Goal: Task Accomplishment & Management: Use online tool/utility

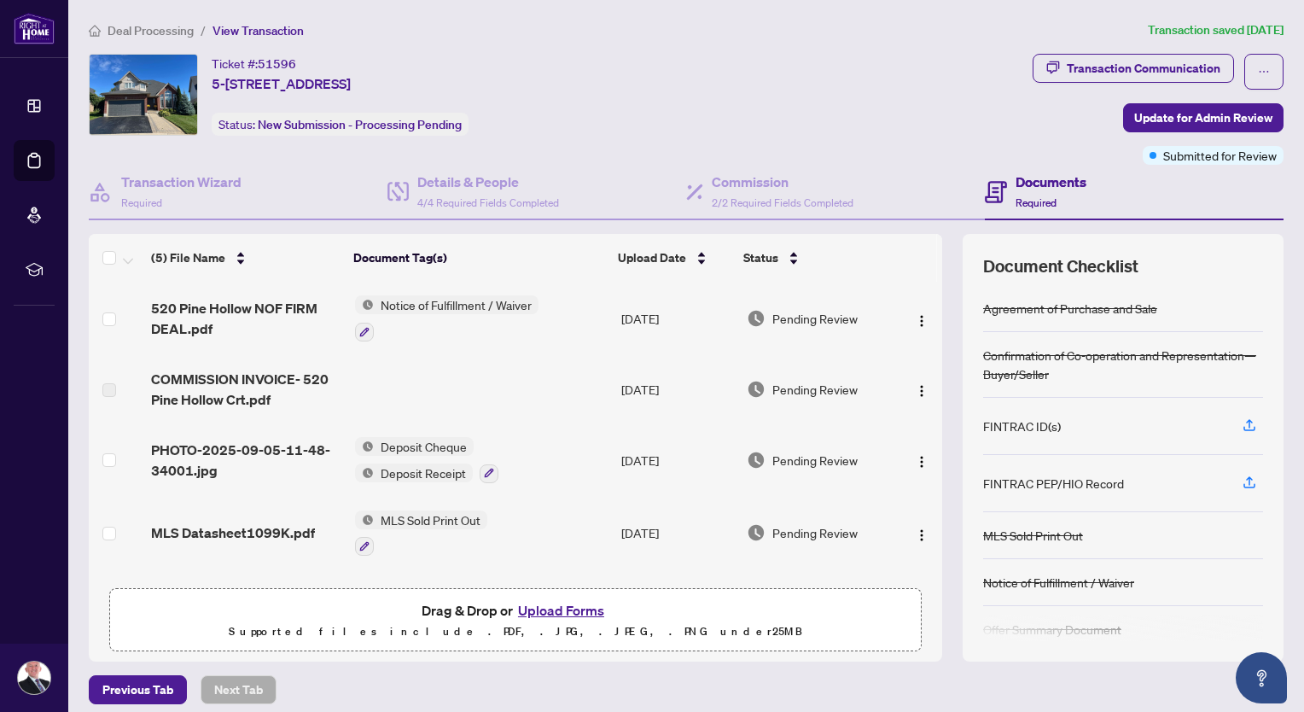
scroll to position [9, 0]
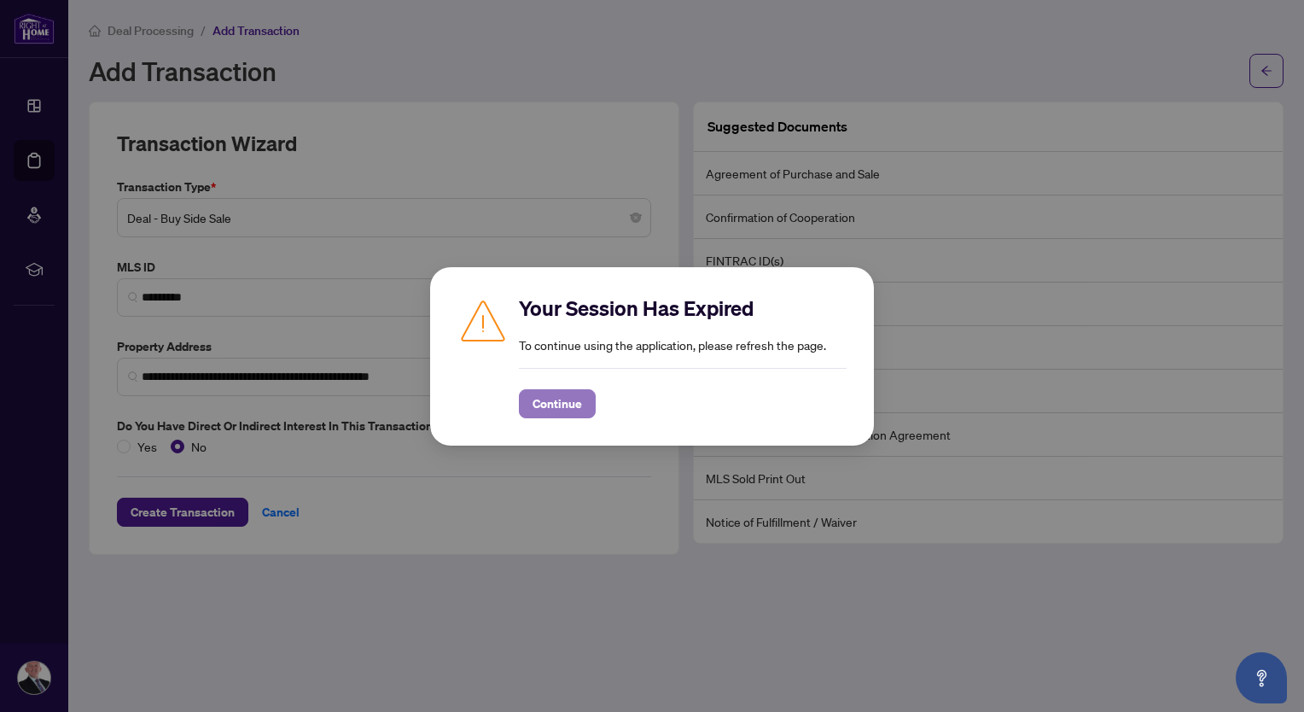
click at [548, 402] on span "Continue" at bounding box center [558, 403] width 50 height 27
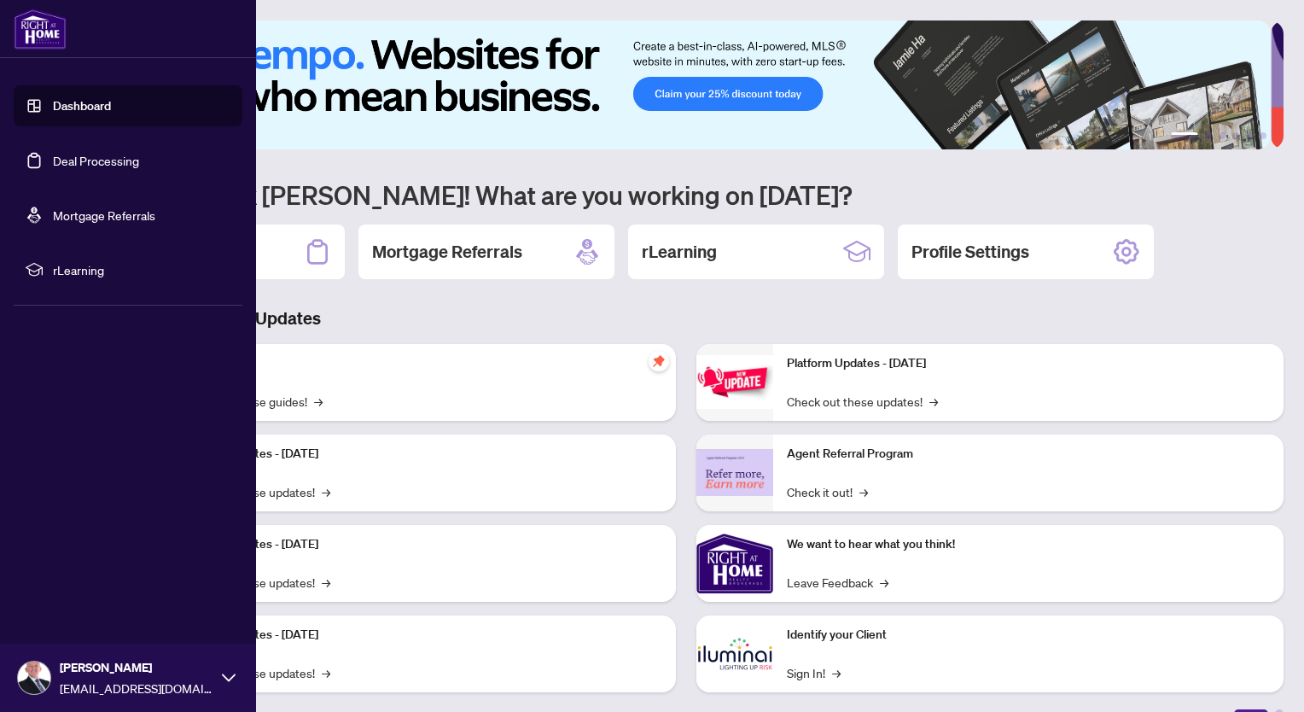
click at [72, 153] on link "Deal Processing" at bounding box center [96, 160] width 86 height 15
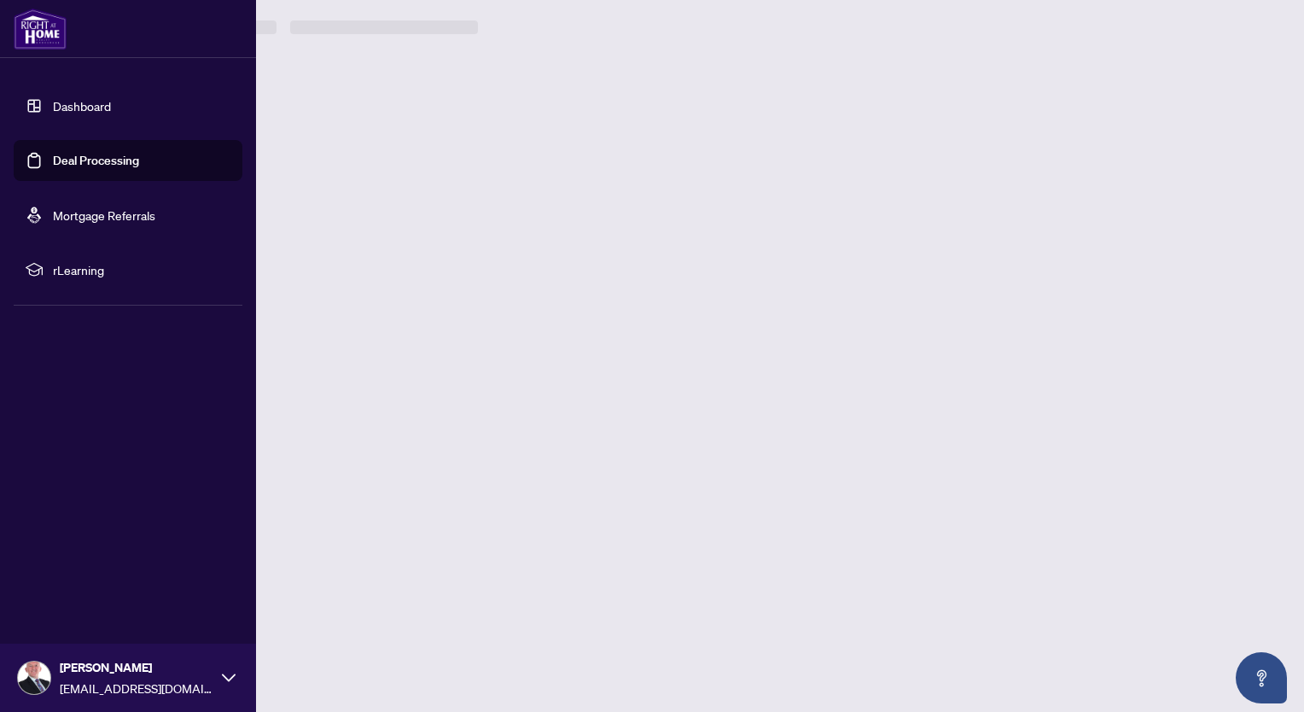
click at [72, 153] on link "Deal Processing" at bounding box center [96, 160] width 86 height 15
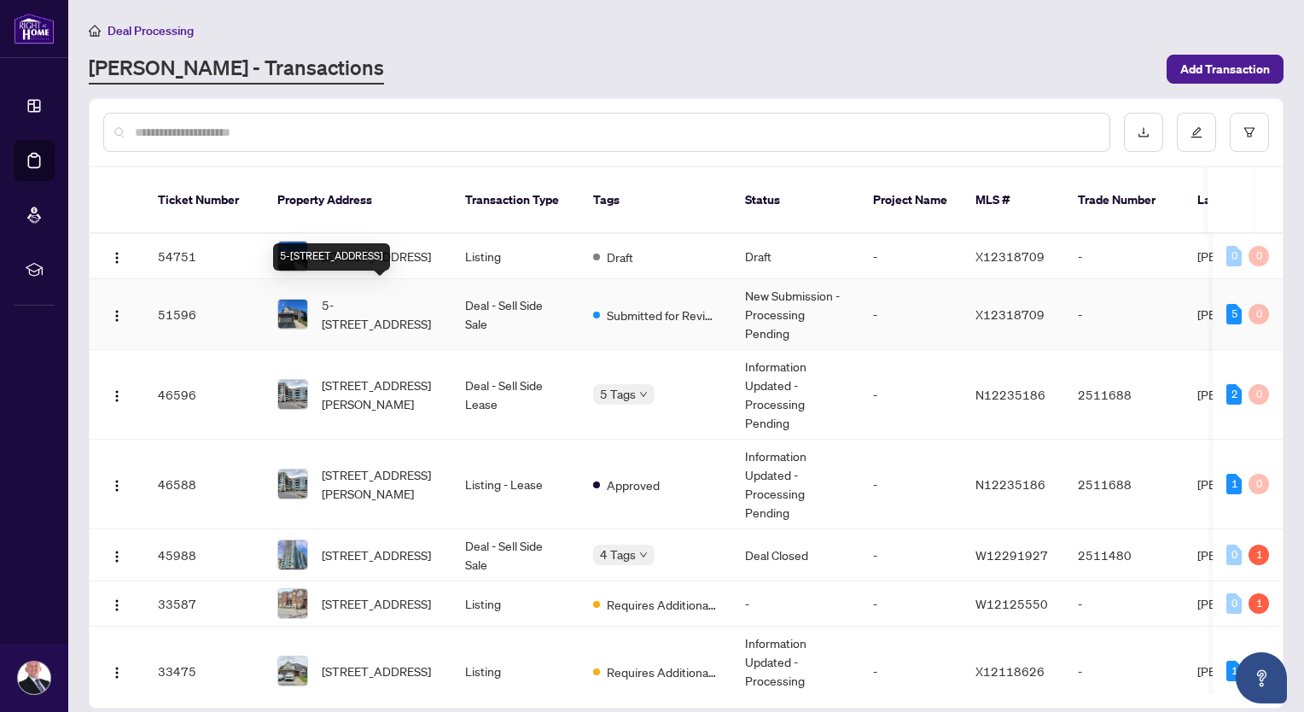
click at [423, 297] on span "5-[STREET_ADDRESS]" at bounding box center [380, 314] width 116 height 38
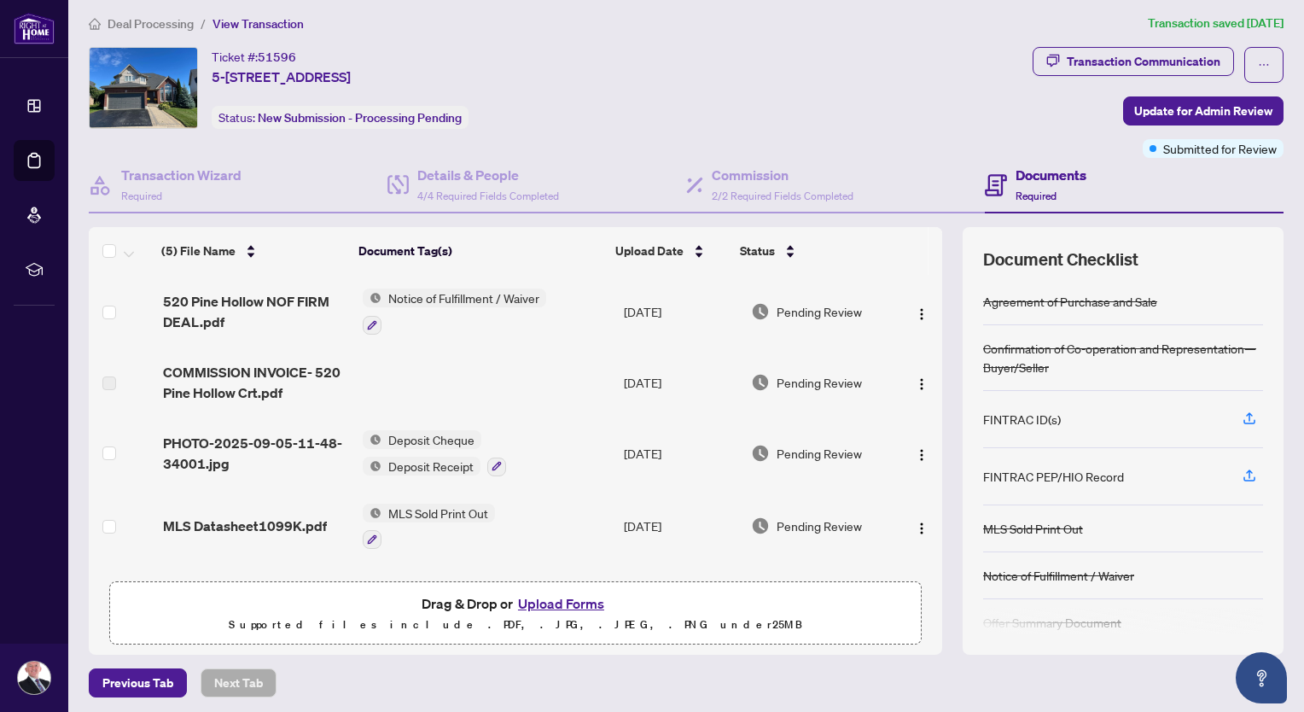
scroll to position [9, 0]
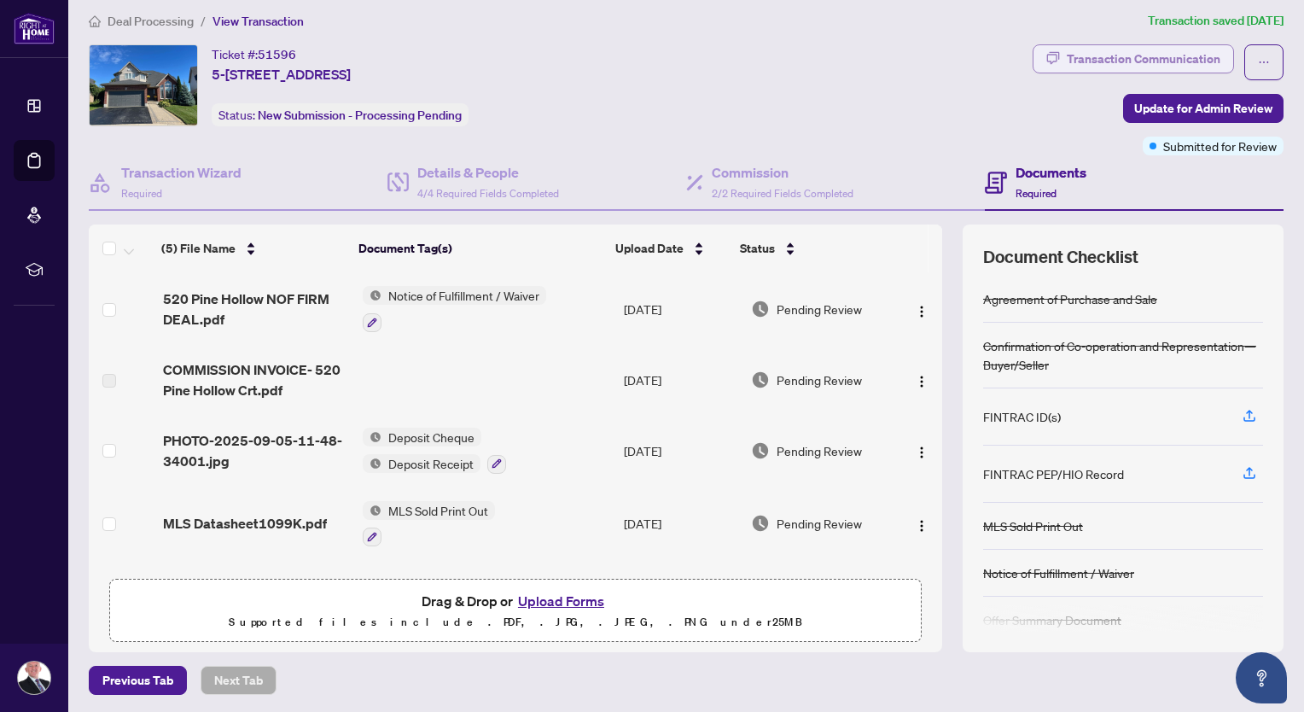
click at [1084, 57] on div "Transaction Communication" at bounding box center [1144, 58] width 154 height 27
